Goal: Transaction & Acquisition: Purchase product/service

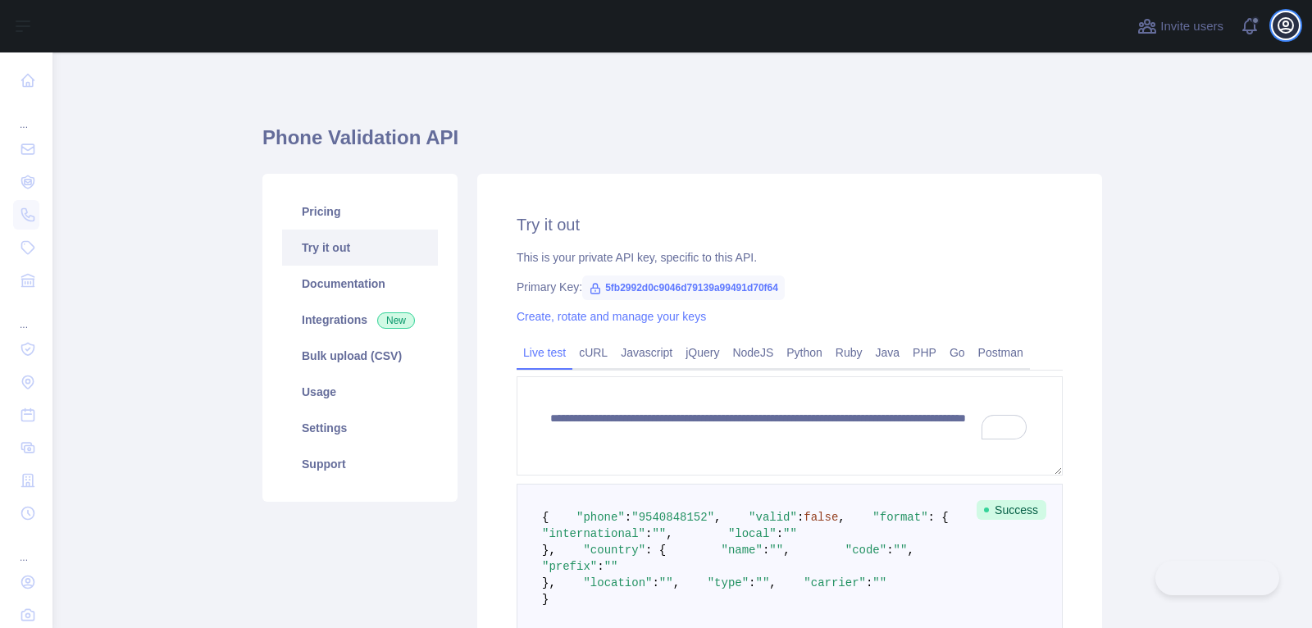
click at [1290, 32] on icon "button" at bounding box center [1286, 26] width 20 height 20
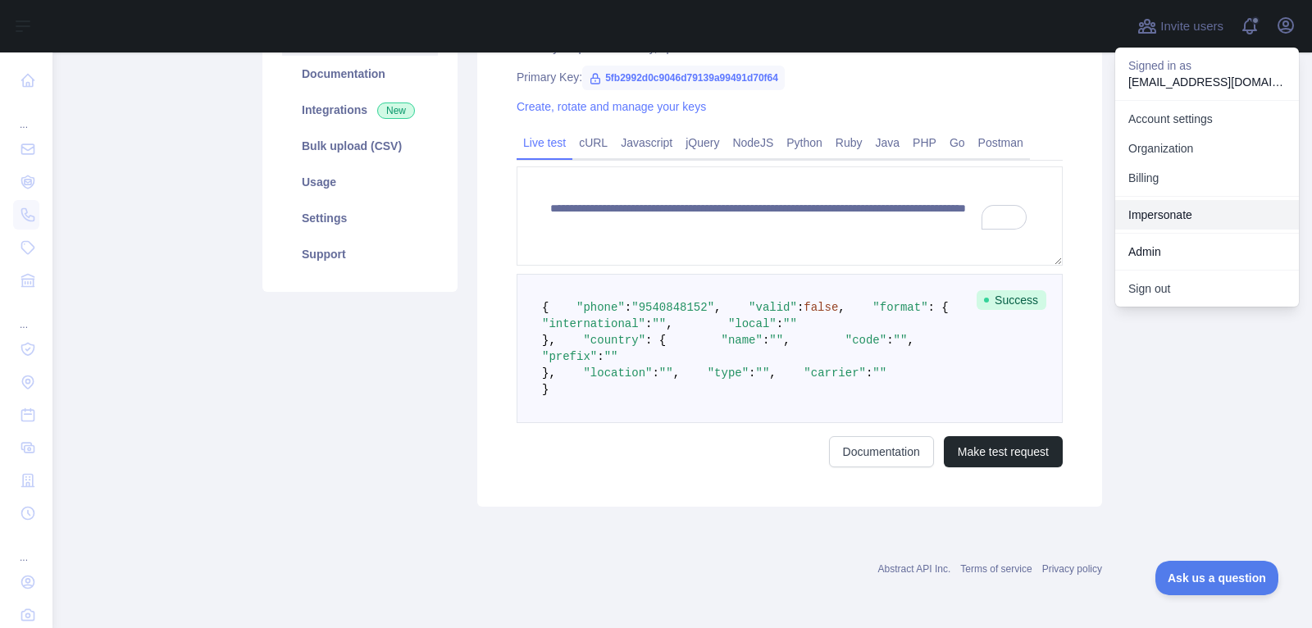
click at [1191, 216] on link "Impersonate" at bounding box center [1207, 215] width 184 height 30
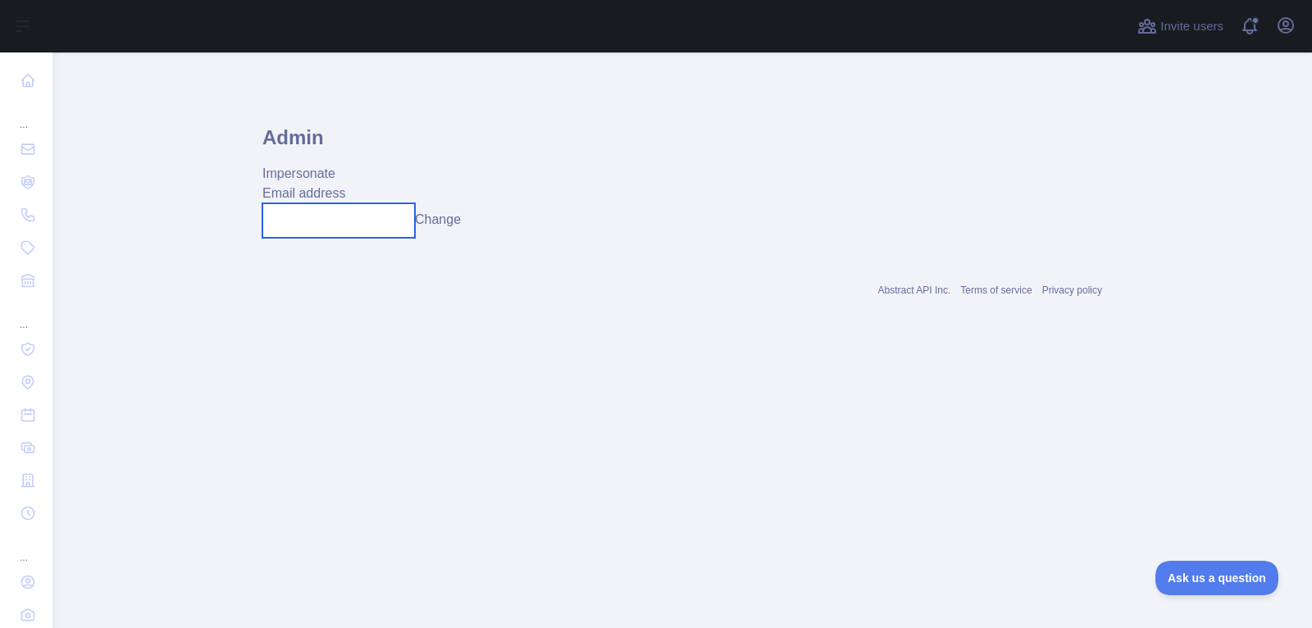
click at [330, 211] on input "text" at bounding box center [338, 220] width 153 height 34
paste input "**********"
type input "**********"
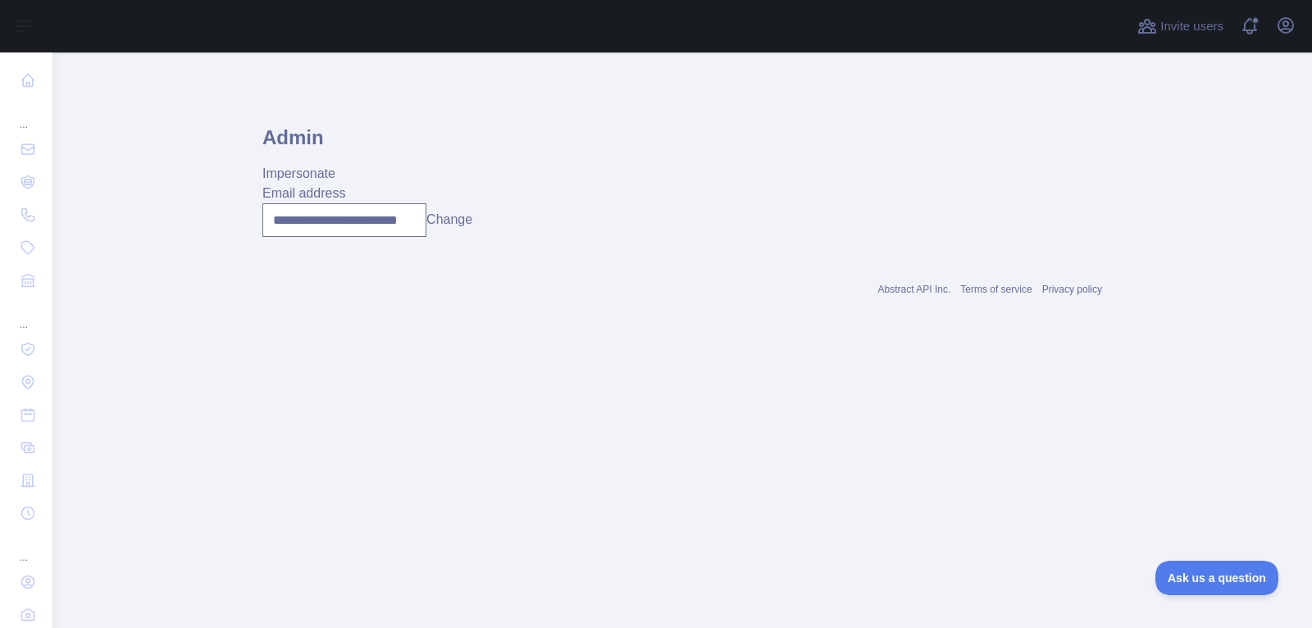
click at [454, 221] on button "Change" at bounding box center [449, 220] width 46 height 20
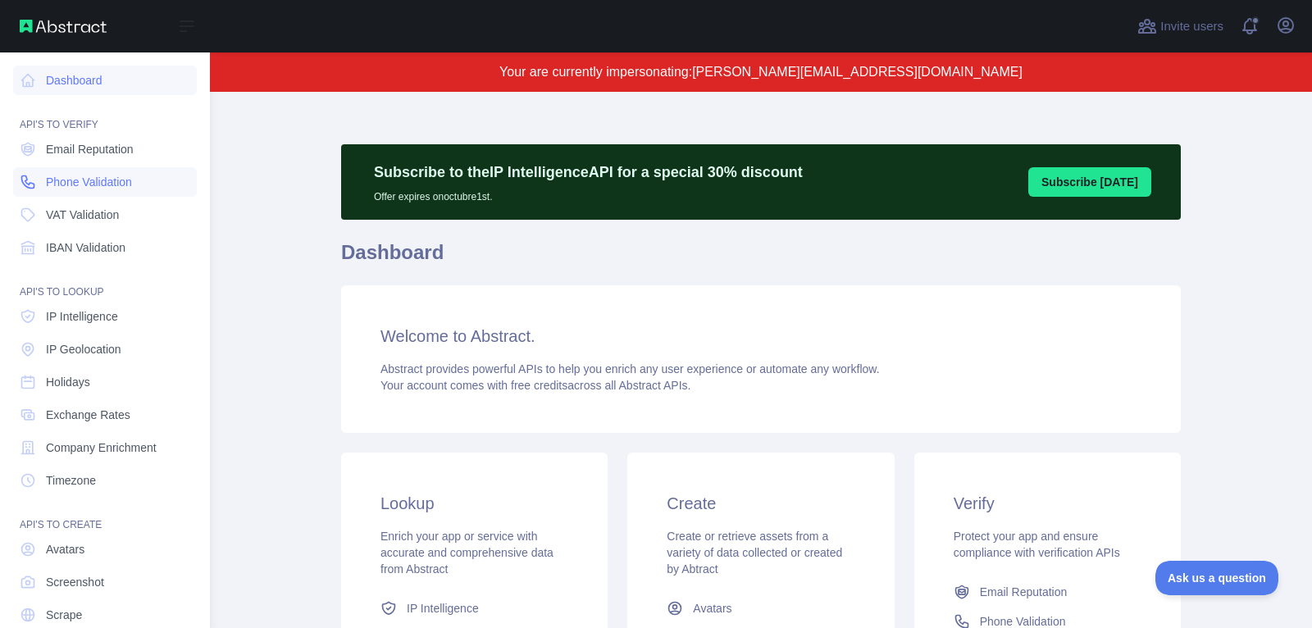
click at [72, 184] on span "Phone Validation" at bounding box center [89, 182] width 86 height 16
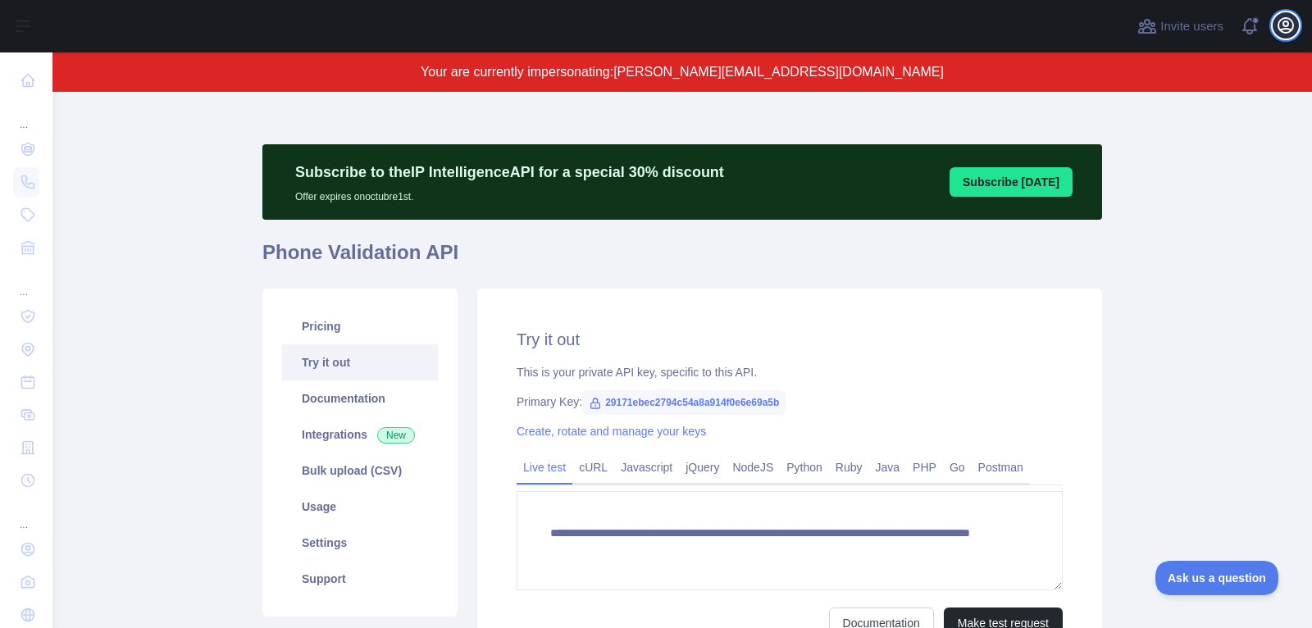
click at [1290, 32] on icon "button" at bounding box center [1285, 25] width 15 height 15
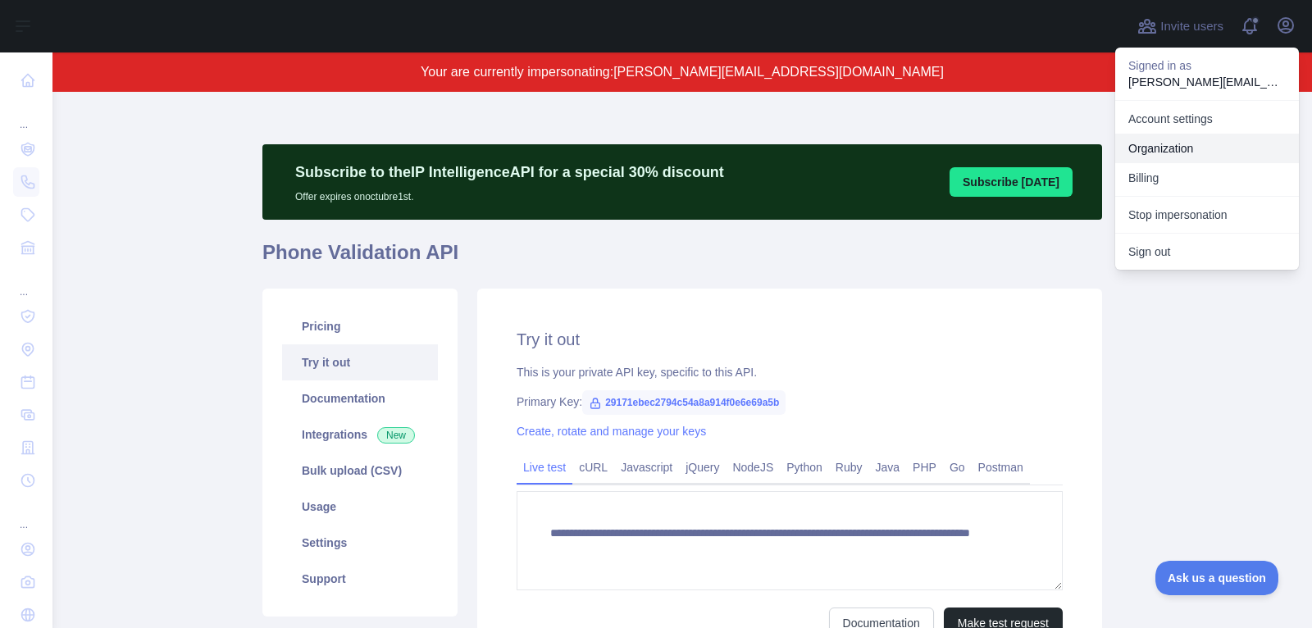
click at [1204, 151] on link "Organization" at bounding box center [1207, 149] width 184 height 30
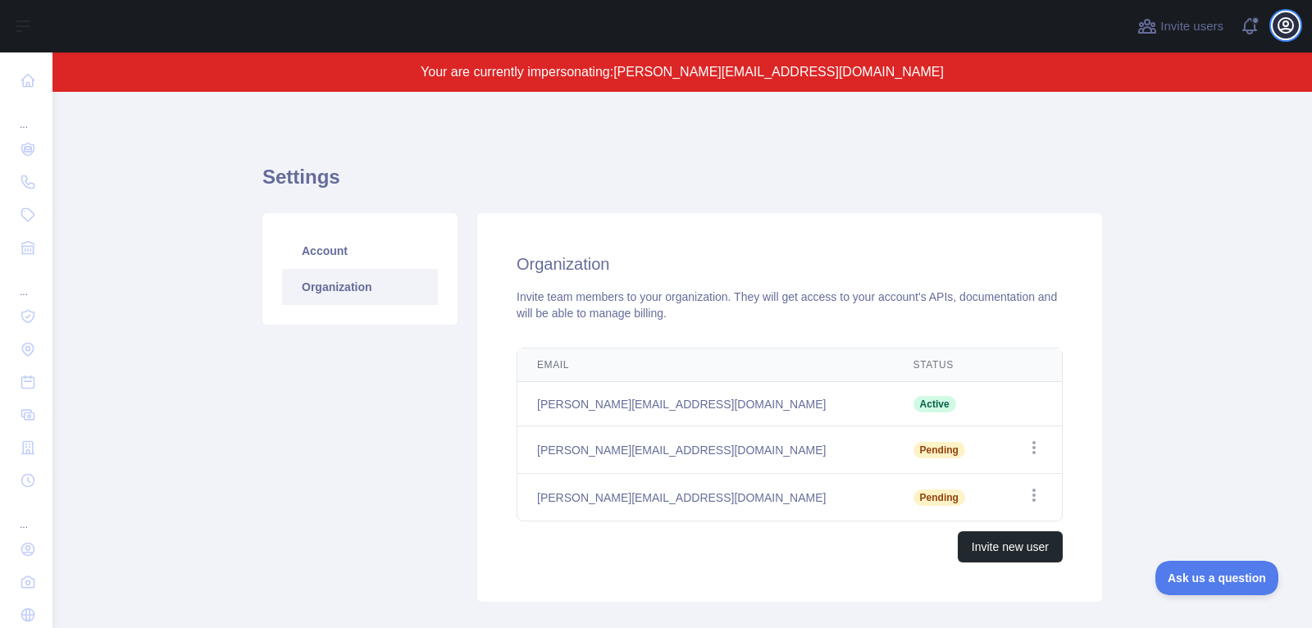
click at [1280, 34] on icon "button" at bounding box center [1286, 26] width 20 height 20
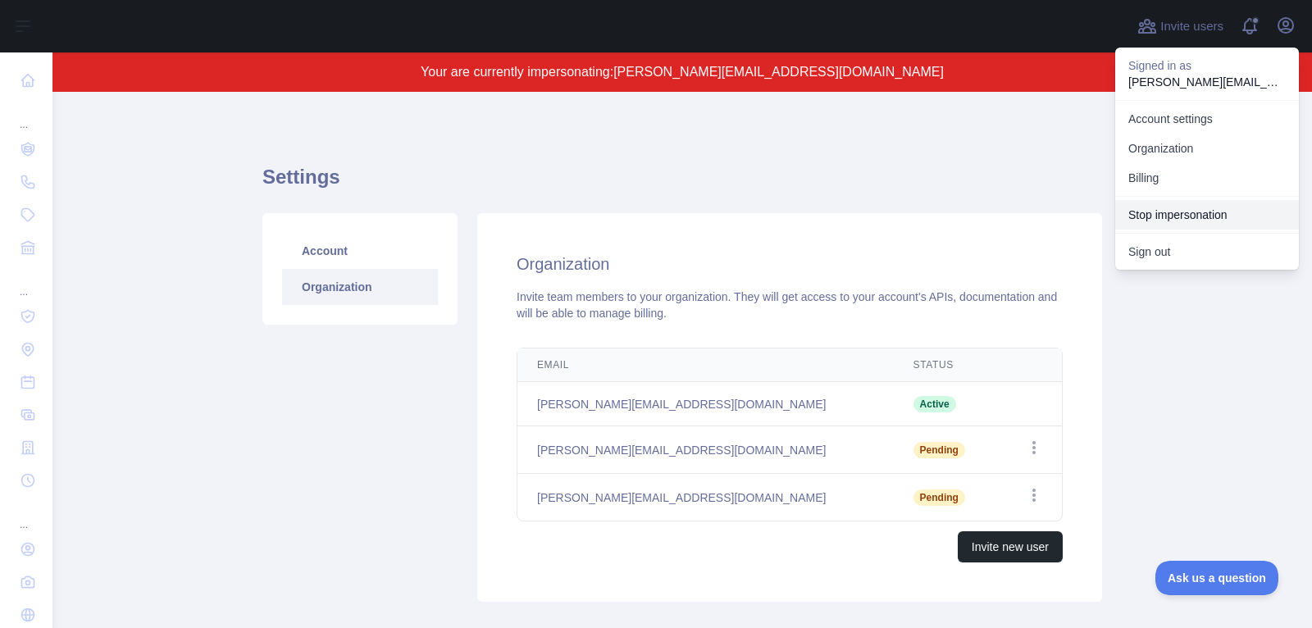
click at [1206, 223] on button "Stop impersonation" at bounding box center [1207, 215] width 184 height 30
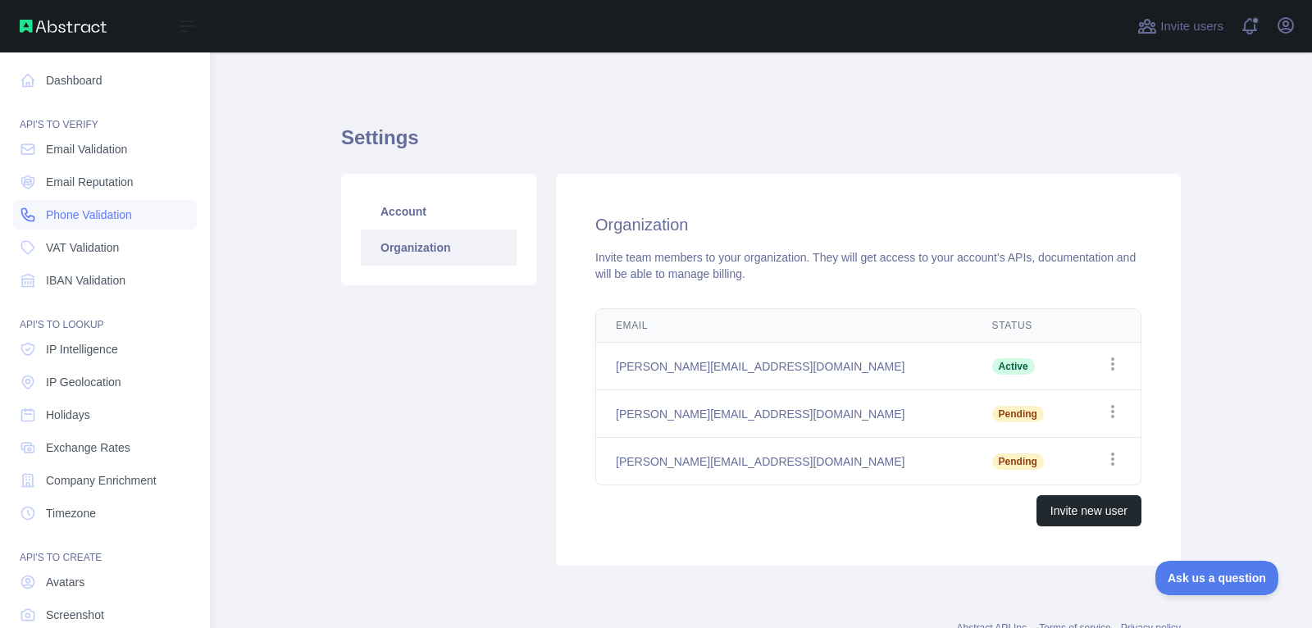
click at [78, 207] on span "Phone Validation" at bounding box center [89, 215] width 86 height 16
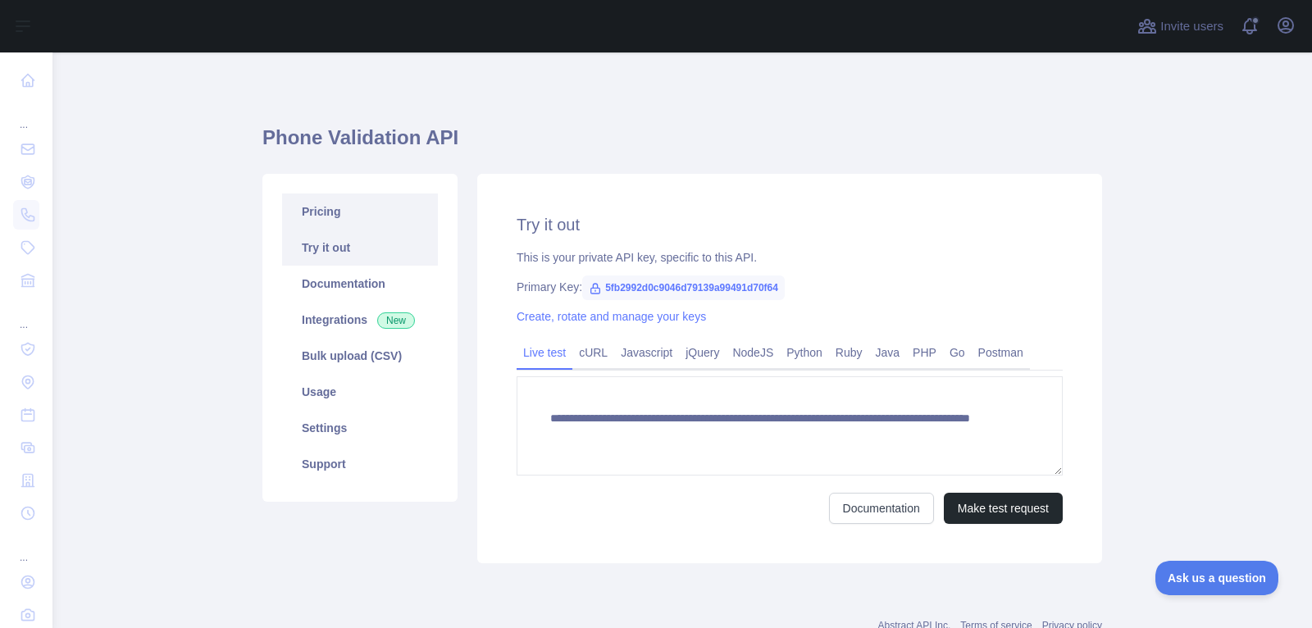
click at [389, 223] on link "Pricing" at bounding box center [360, 212] width 156 height 36
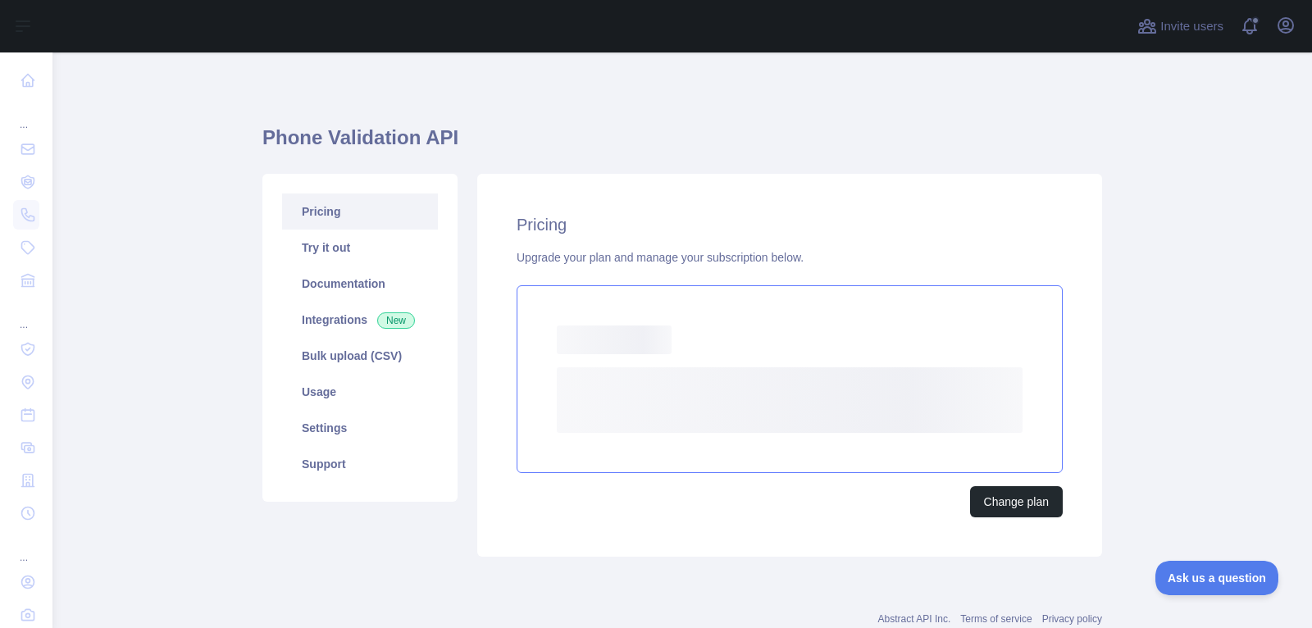
click at [701, 395] on rect at bounding box center [790, 400] width 466 height 66
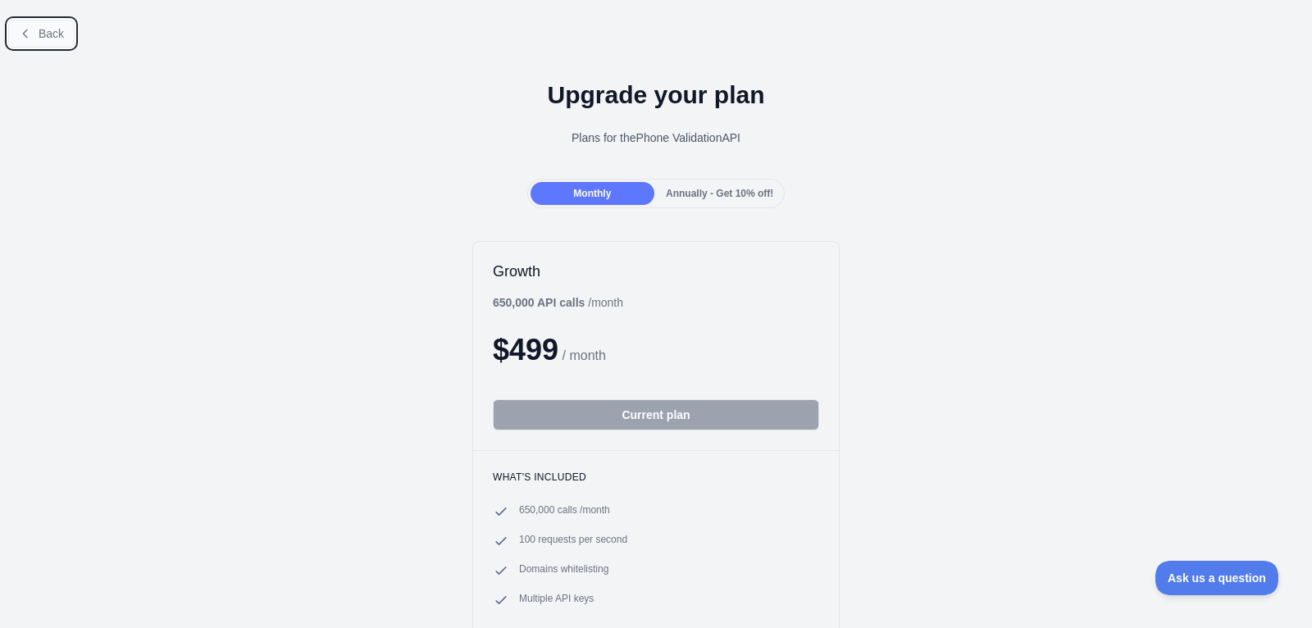
click at [40, 41] on button "Back" at bounding box center [41, 34] width 66 height 28
